Goal: Find specific page/section: Find specific page/section

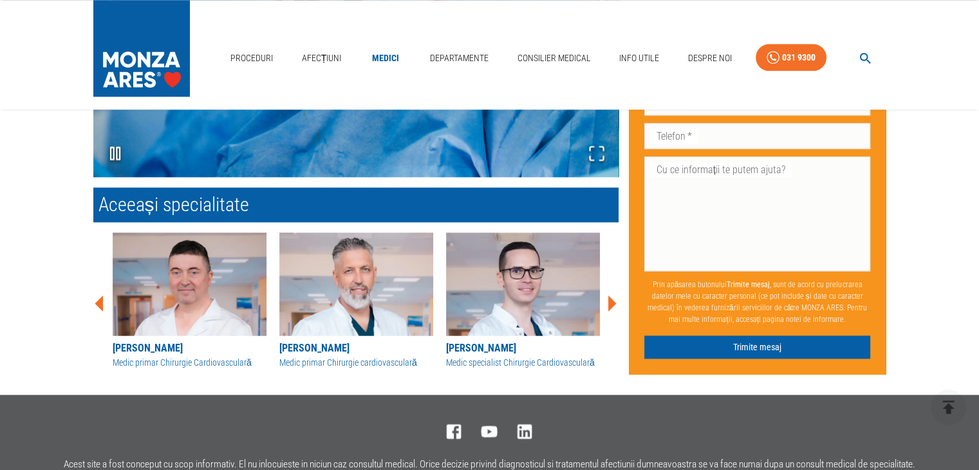
scroll to position [1674, 0]
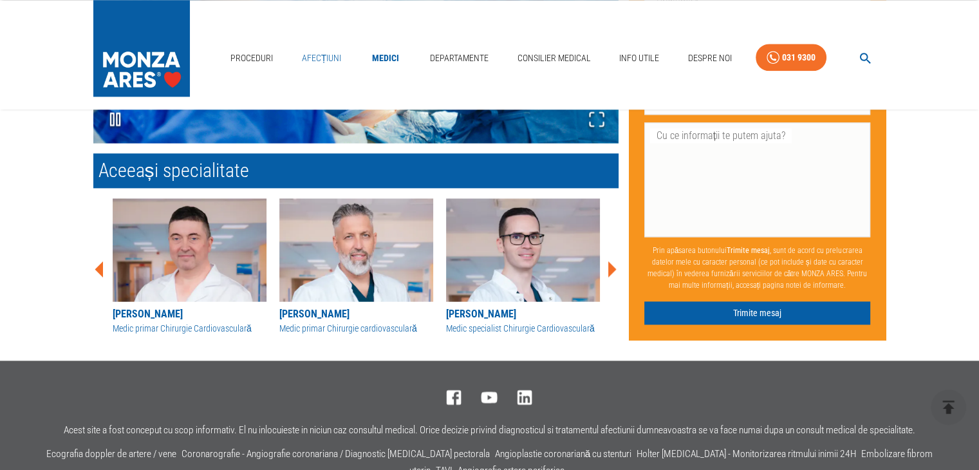
click at [321, 57] on link "Afecțiuni" at bounding box center [322, 58] width 50 height 26
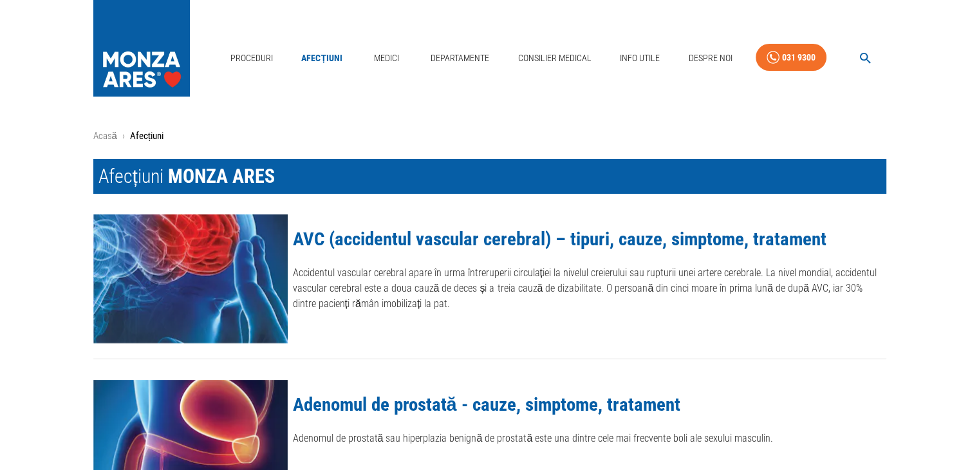
click at [862, 52] on icon "button" at bounding box center [865, 58] width 15 height 15
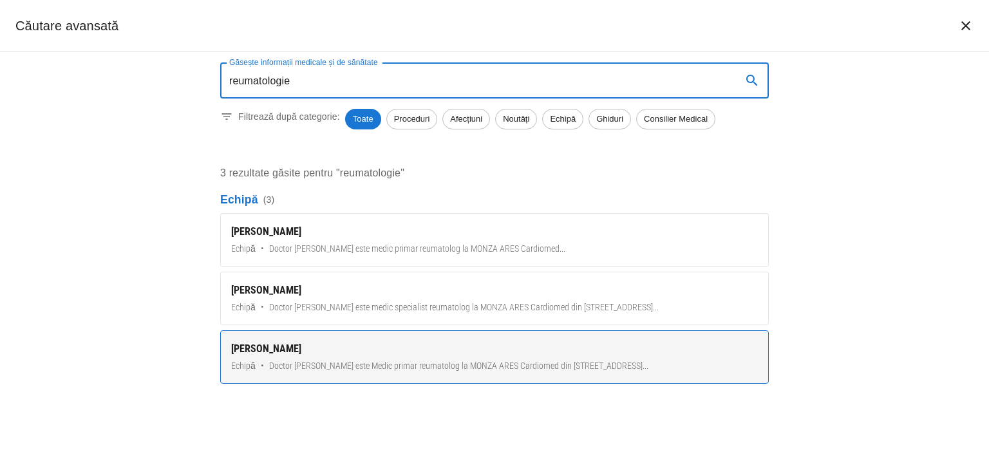
type input "reumatologie"
click at [282, 358] on link "[PERSON_NAME] Echipă • Doctor [PERSON_NAME] este Medic primar reumatolog la MON…" at bounding box center [494, 356] width 549 height 53
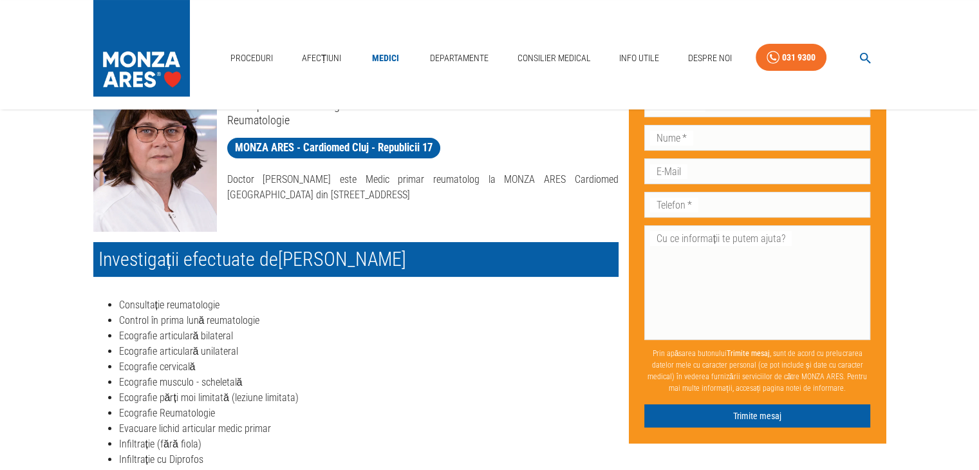
scroll to position [64, 0]
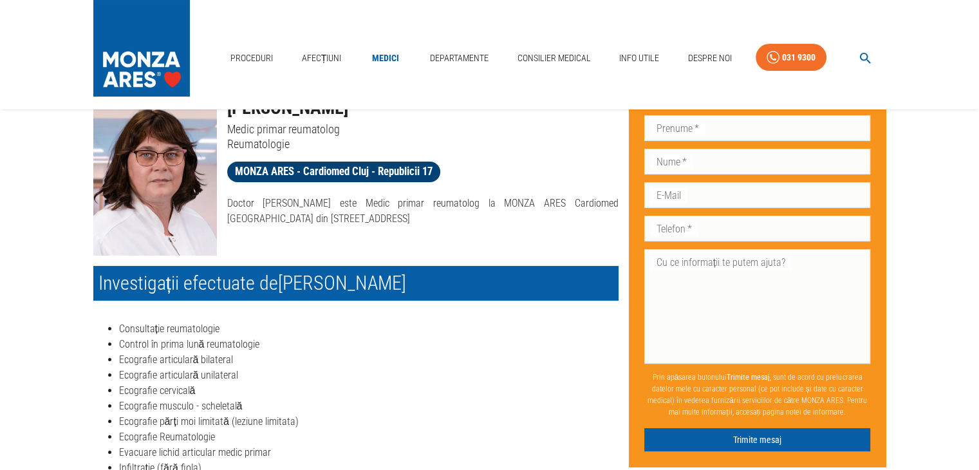
click at [278, 171] on span "MONZA ARES - Cardiomed Cluj - Republicii 17" at bounding box center [333, 172] width 213 height 16
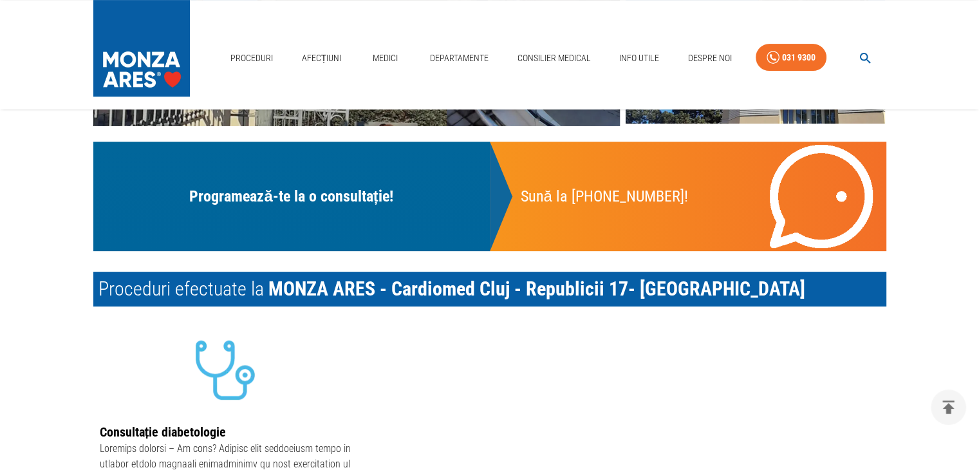
scroll to position [129, 0]
